Goal: Task Accomplishment & Management: Manage account settings

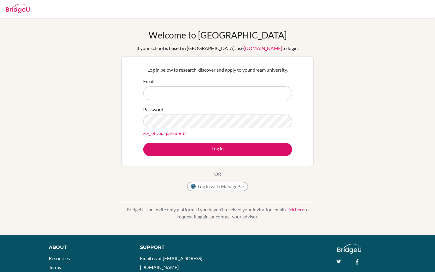
type input "bibekkhanal4422@gmail.com"
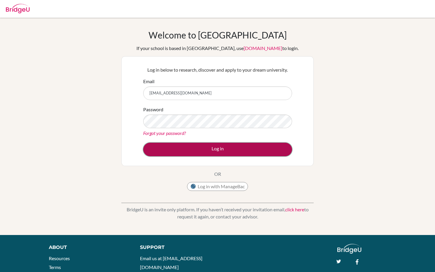
click at [205, 148] on button "Log in" at bounding box center [217, 150] width 149 height 14
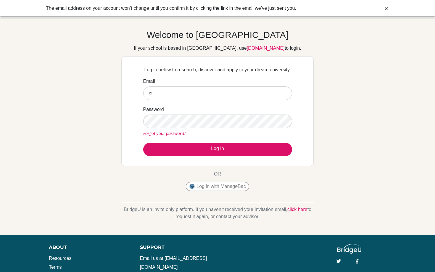
type input "[EMAIL_ADDRESS][DOMAIN_NAME]"
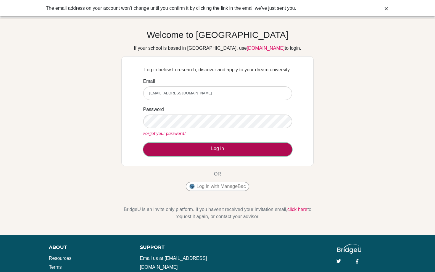
click at [213, 147] on button "Log in" at bounding box center [217, 150] width 149 height 14
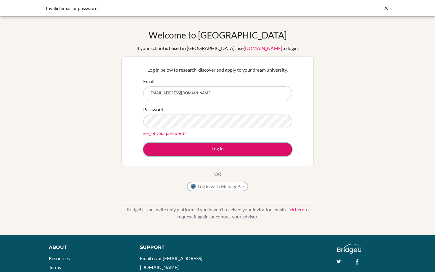
click at [213, 147] on button "Log in" at bounding box center [217, 150] width 149 height 14
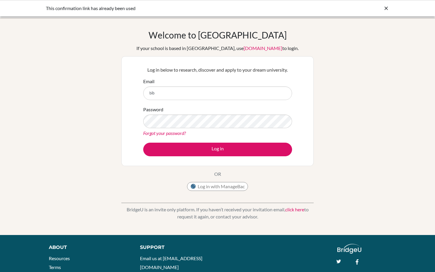
type input "[EMAIL_ADDRESS][DOMAIN_NAME]"
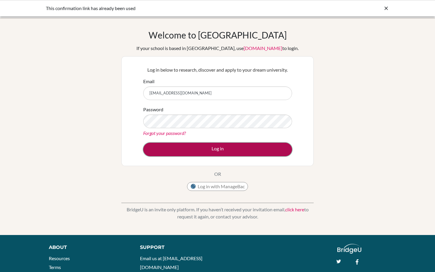
click at [216, 148] on button "Log in" at bounding box center [217, 150] width 149 height 14
click at [203, 149] on button "Log in" at bounding box center [217, 150] width 149 height 14
click at [192, 146] on button "Log in" at bounding box center [217, 150] width 149 height 14
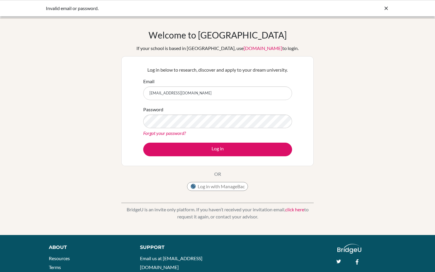
click at [386, 7] on icon at bounding box center [386, 8] width 6 height 6
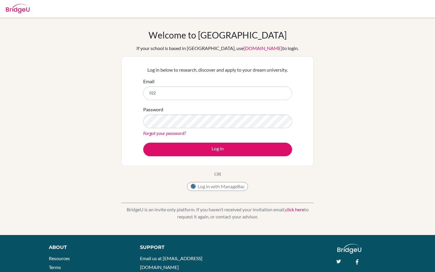
type input "[EMAIL_ADDRESS][DOMAIN_NAME]"
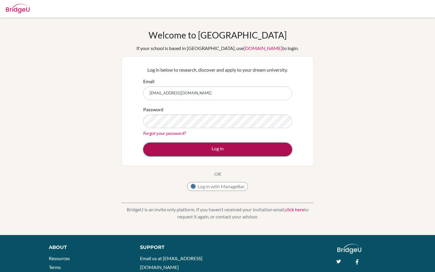
click at [224, 146] on button "Log in" at bounding box center [217, 150] width 149 height 14
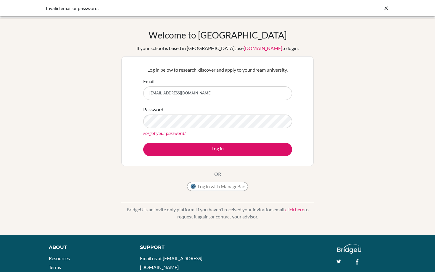
click at [384, 8] on icon at bounding box center [386, 8] width 6 height 6
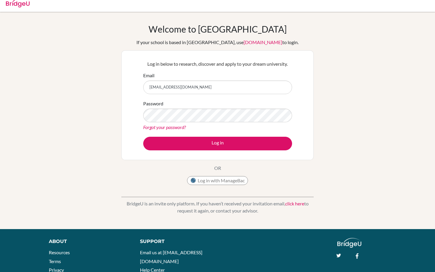
scroll to position [7, 0]
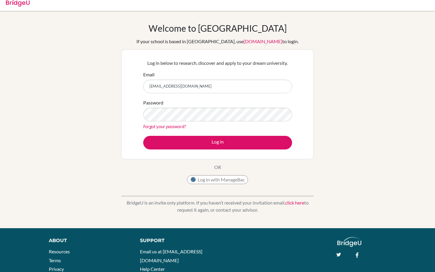
click at [290, 203] on link "click here" at bounding box center [294, 203] width 19 height 6
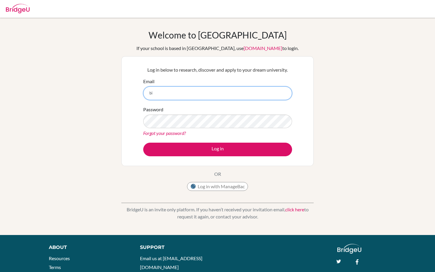
type input "[EMAIL_ADDRESS][DOMAIN_NAME]"
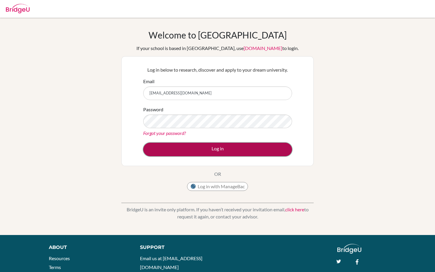
click at [192, 146] on button "Log in" at bounding box center [217, 150] width 149 height 14
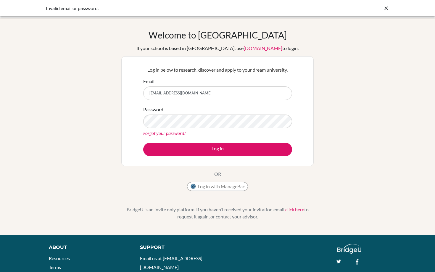
click at [169, 132] on link "Forgot your password?" at bounding box center [164, 133] width 43 height 6
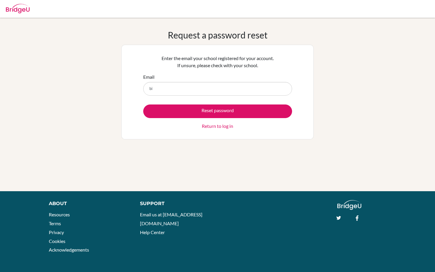
type input "[EMAIL_ADDRESS][DOMAIN_NAME]"
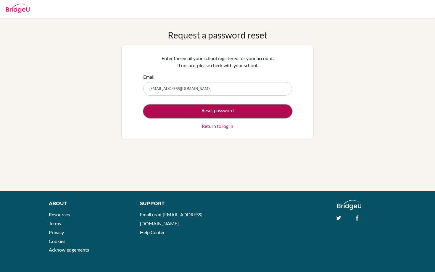
click at [194, 113] on button "Reset password" at bounding box center [217, 112] width 149 height 14
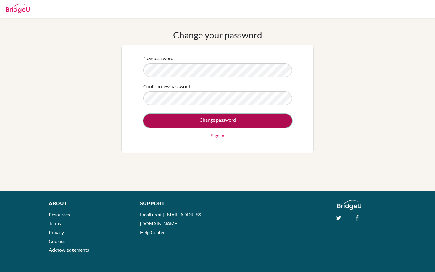
click at [188, 119] on input "Change password" at bounding box center [217, 121] width 149 height 14
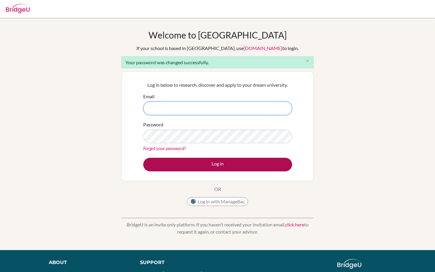
type input "[EMAIL_ADDRESS][DOMAIN_NAME]"
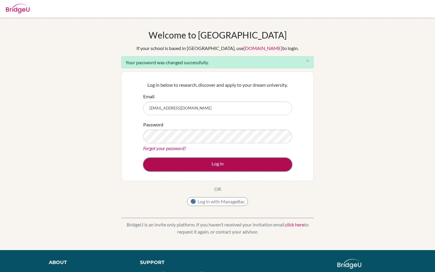
click at [253, 167] on button "Log in" at bounding box center [217, 165] width 149 height 14
